Goal: Transaction & Acquisition: Purchase product/service

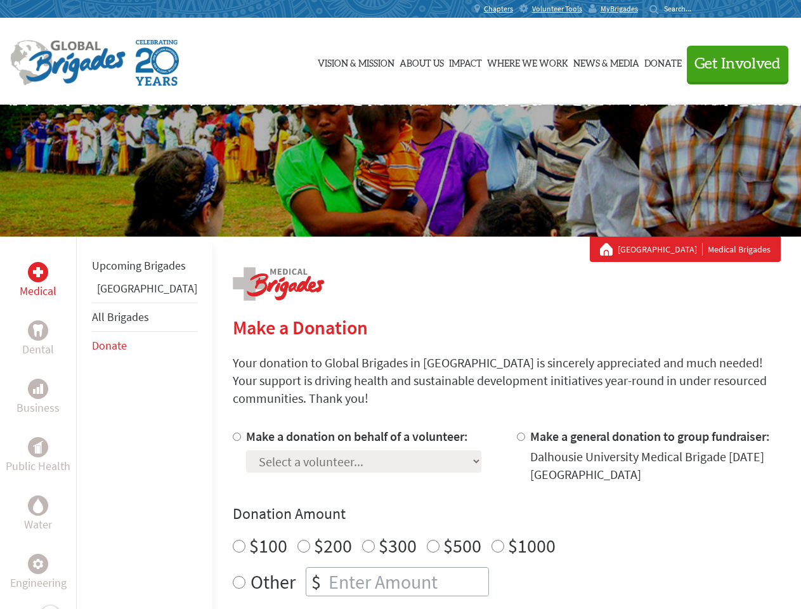
click at [700, 9] on div "Search for:" at bounding box center [674, 9] width 51 height 10
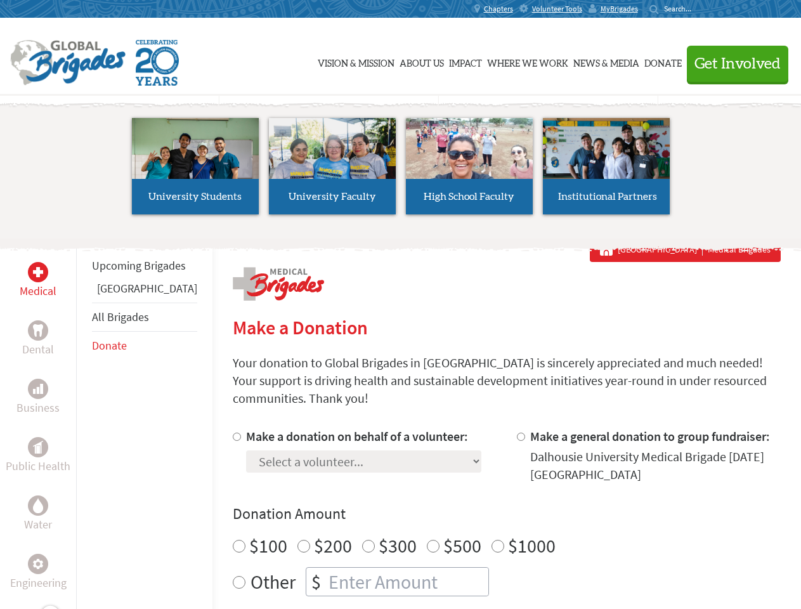
click at [732, 63] on span "Get Involved" at bounding box center [737, 63] width 86 height 15
click at [401, 171] on li "High School Faculty" at bounding box center [469, 166] width 137 height 117
click at [84, 422] on div "Upcoming Brigades Ghana All Brigades Donate" at bounding box center [144, 540] width 136 height 609
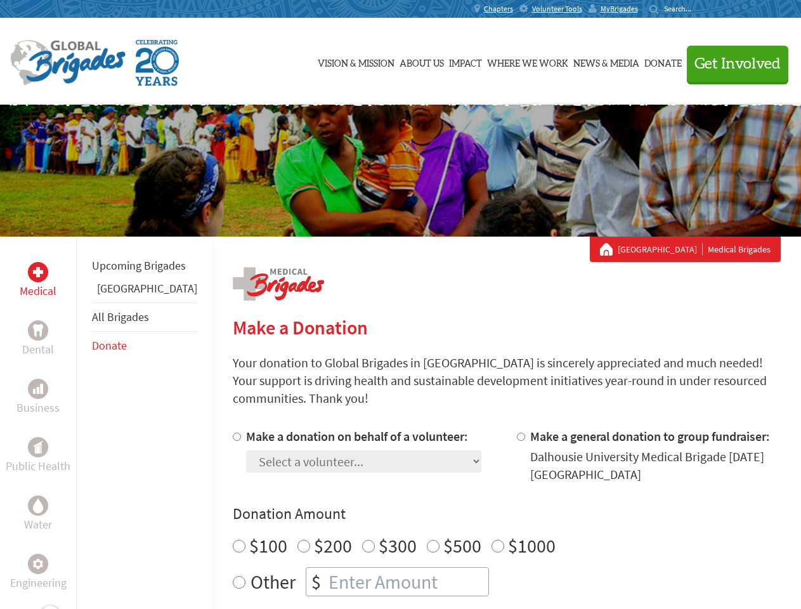
click at [484, 509] on div "Donation Amount $100 $200 $300 $500 $1000 Other $" at bounding box center [507, 549] width 548 height 93
click at [233, 432] on input "Make a donation on behalf of a volunteer:" at bounding box center [237, 436] width 8 height 8
radio input "true"
click at [517, 432] on input "Make a general donation to group fundraiser:" at bounding box center [521, 436] width 8 height 8
radio input "true"
